Goal: Task Accomplishment & Management: Use online tool/utility

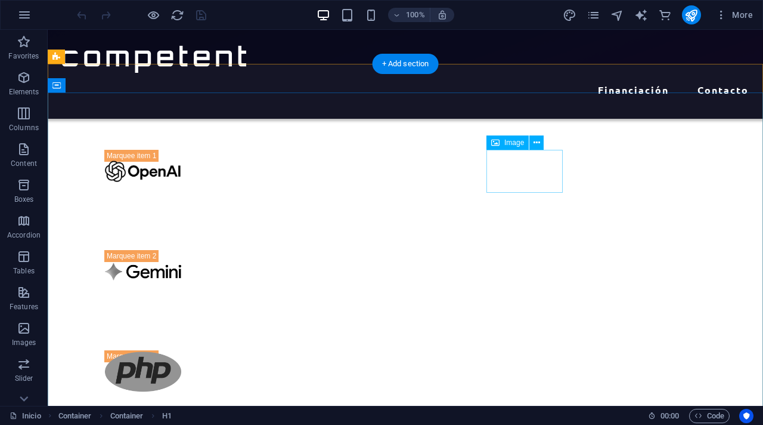
scroll to position [381, 0]
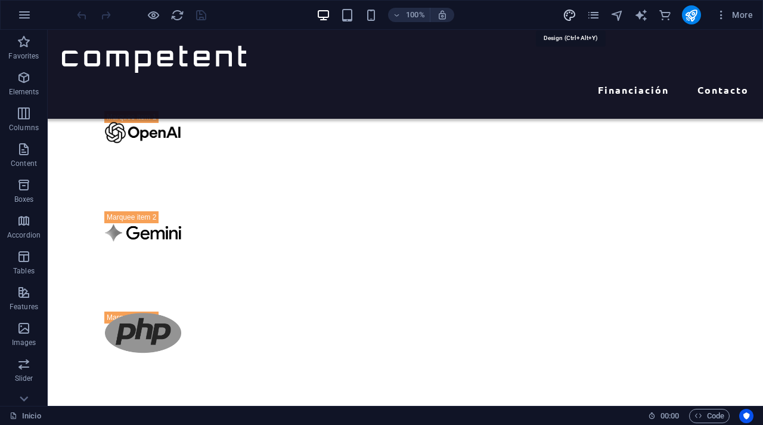
click at [566, 18] on icon "design" at bounding box center [570, 15] width 14 height 14
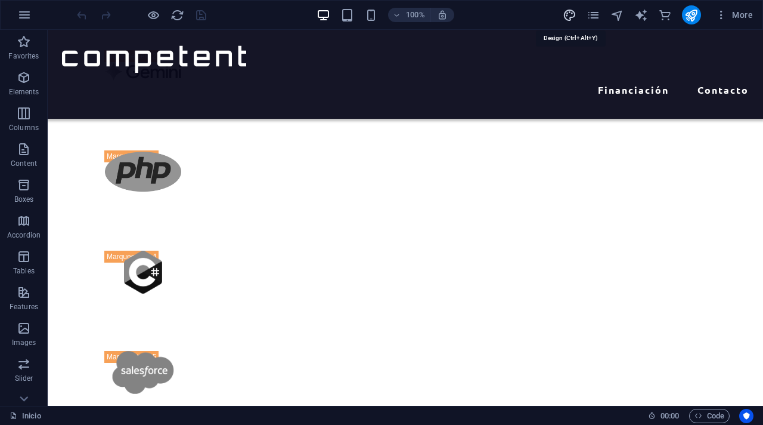
select select "px"
select select "400"
select select "px"
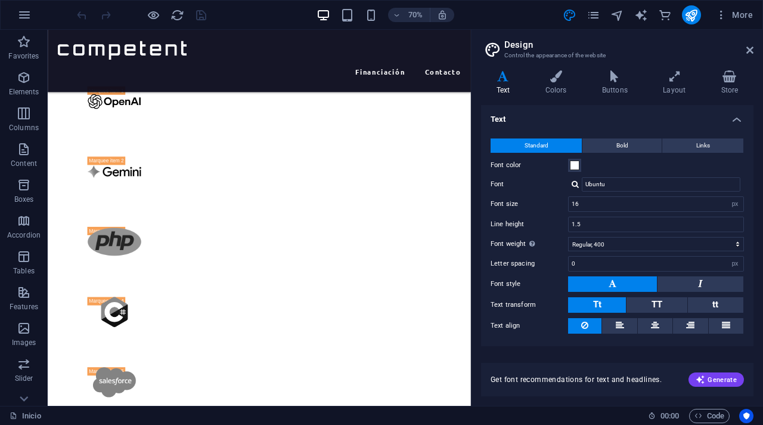
scroll to position [27, 0]
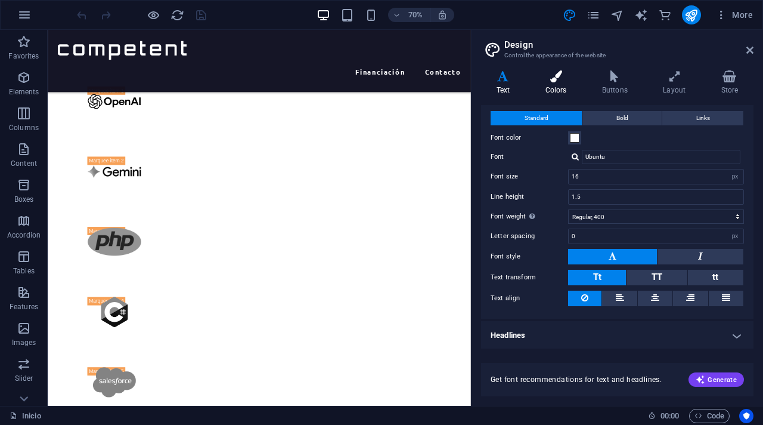
click at [557, 83] on h4 "Colors" at bounding box center [558, 82] width 57 height 25
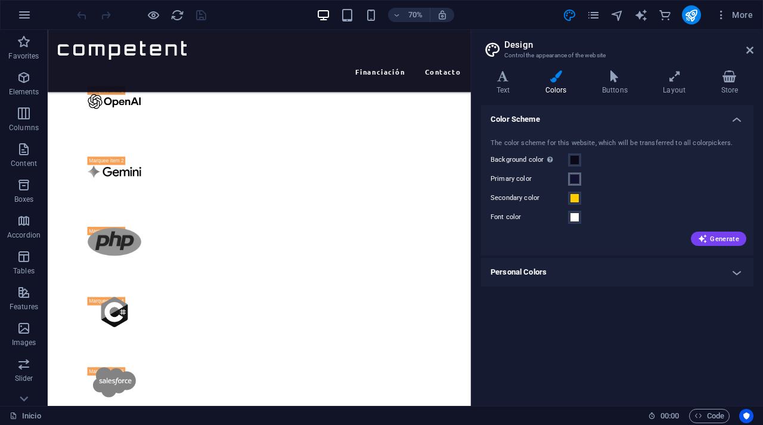
click at [580, 175] on button "Primary color" at bounding box center [574, 178] width 13 height 13
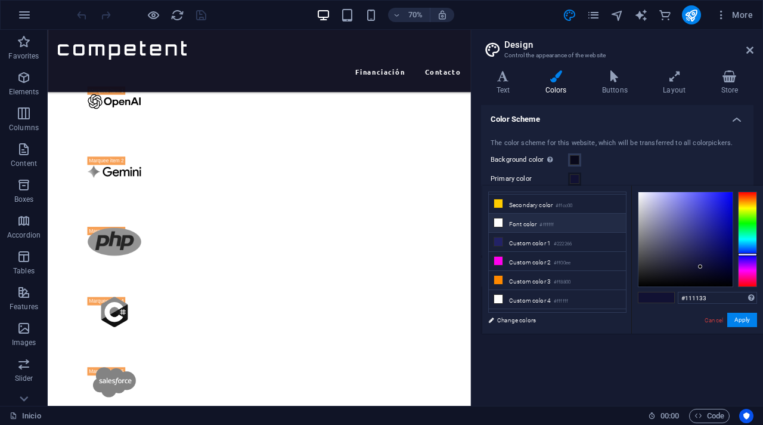
scroll to position [0, 0]
click at [710, 320] on link "Cancel" at bounding box center [714, 320] width 21 height 9
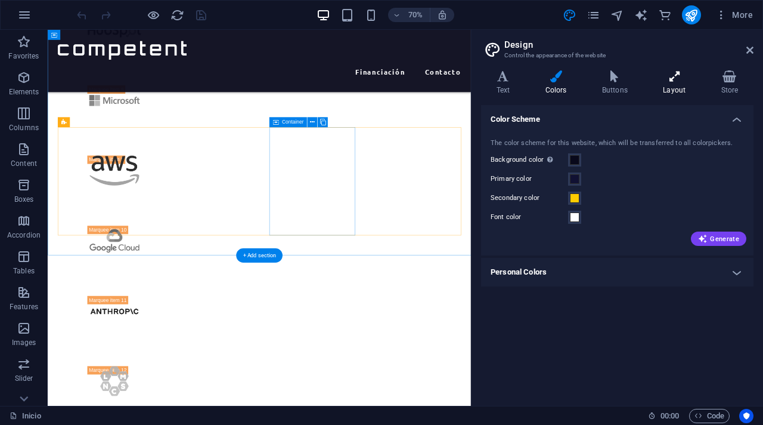
scroll to position [1330, 0]
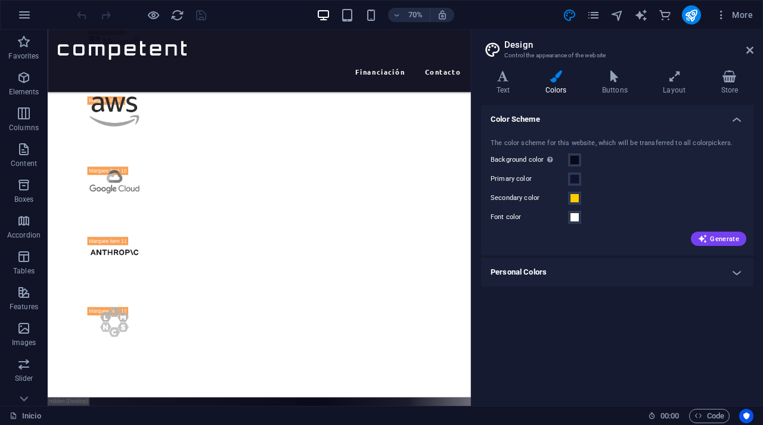
click at [751, 55] on header "Design Control the appearance of the website" at bounding box center [619, 45] width 270 height 31
click at [751, 49] on icon at bounding box center [750, 50] width 7 height 10
